Goal: Transaction & Acquisition: Purchase product/service

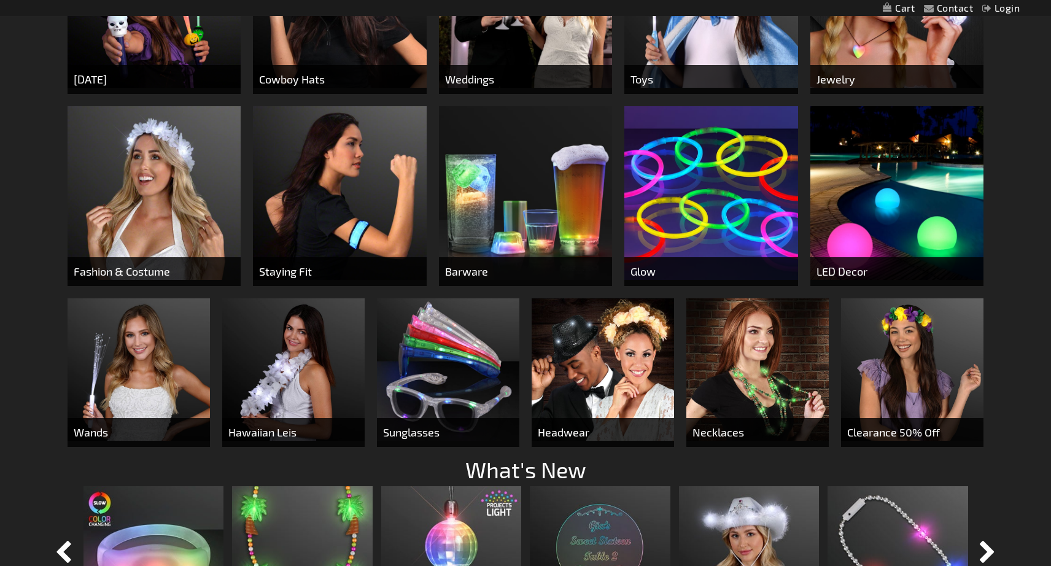
scroll to position [614, 0]
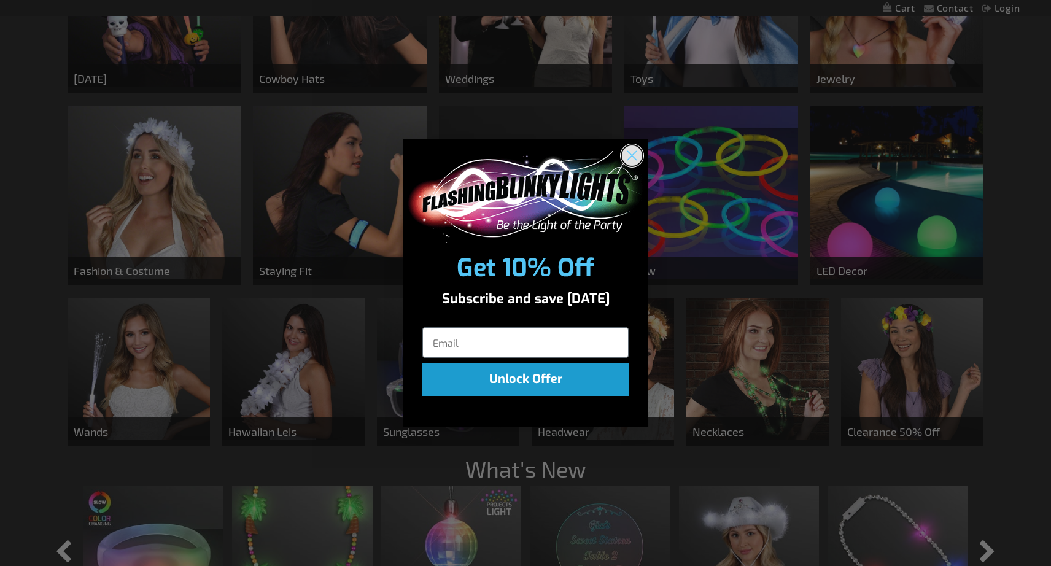
click at [635, 152] on icon "Close dialog" at bounding box center [632, 155] width 9 height 9
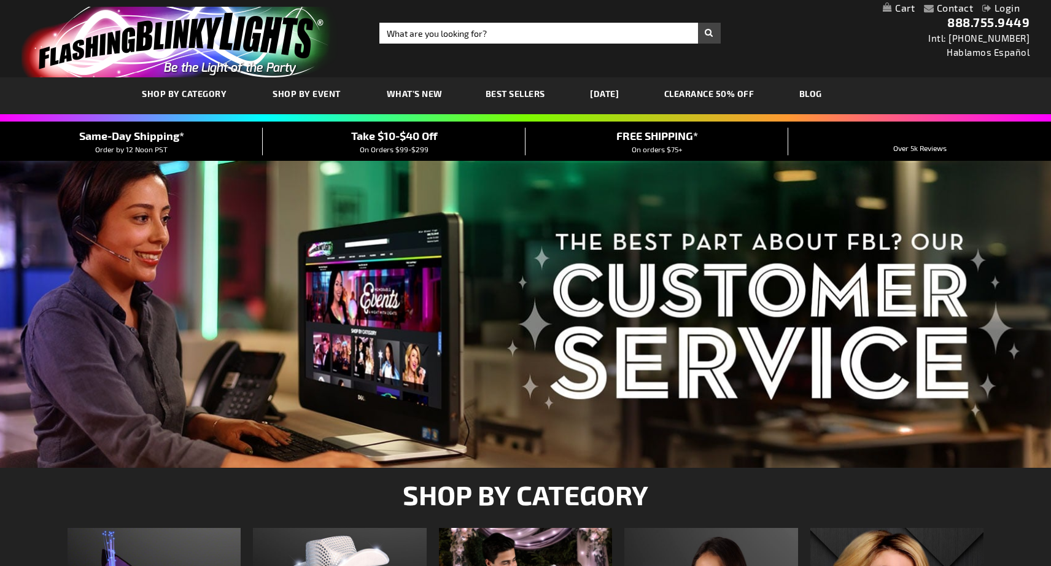
scroll to position [0, 0]
click at [501, 28] on input "Search" at bounding box center [549, 33] width 341 height 21
type input "rosaries"
click at [709, 33] on button "Search" at bounding box center [709, 33] width 23 height 21
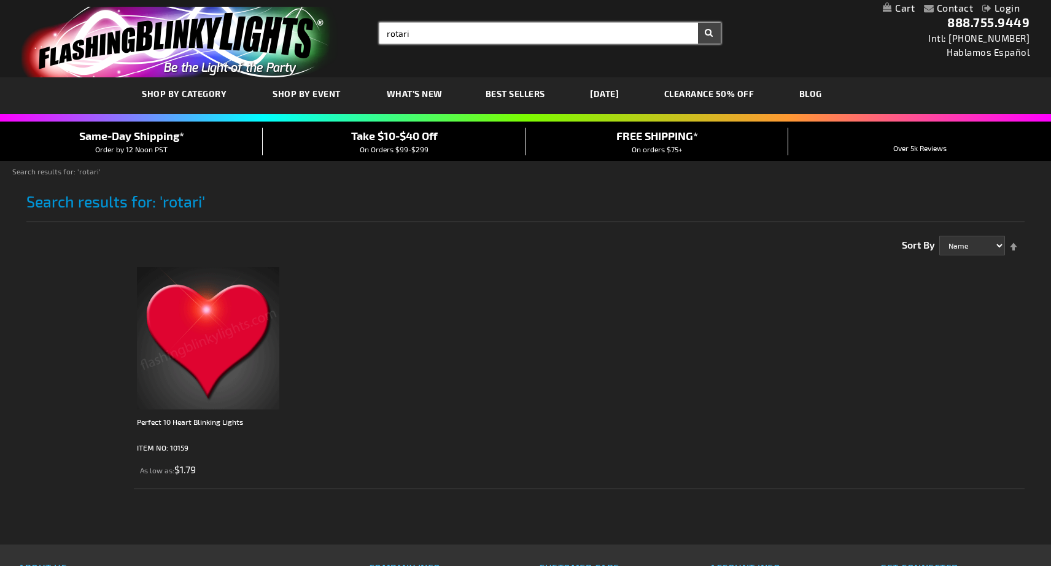
drag, startPoint x: 416, startPoint y: 33, endPoint x: 382, endPoint y: 33, distance: 33.8
click at [382, 33] on input "rotari" at bounding box center [549, 33] width 341 height 21
type input "rosaries"
click at [709, 33] on button "Search" at bounding box center [709, 33] width 23 height 21
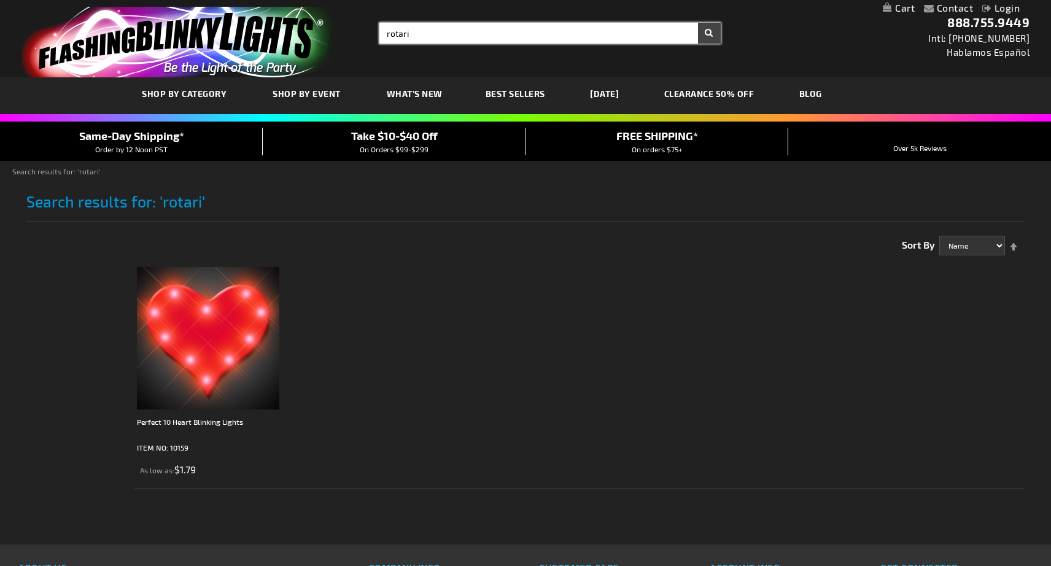
drag, startPoint x: 419, startPoint y: 31, endPoint x: 370, endPoint y: 31, distance: 49.7
click at [370, 31] on div "Toggle Nav Search Search [GEOGRAPHIC_DATA] × Search 888.755.9449 Intl: [PHONE_N…" at bounding box center [525, 38] width 1051 height 77
type input "cross"
click at [709, 33] on button "Search" at bounding box center [709, 33] width 23 height 21
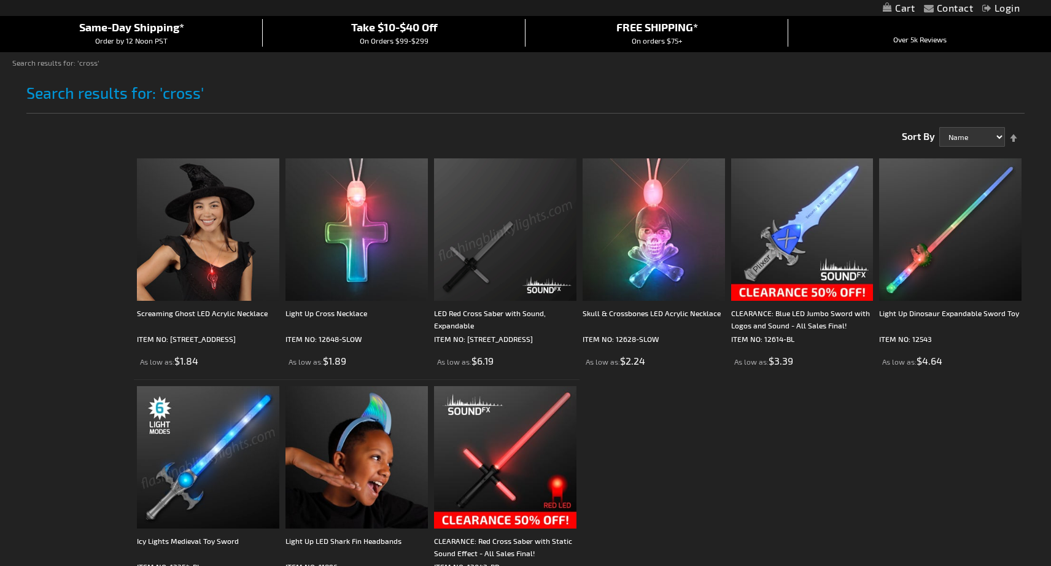
scroll to position [134, 0]
